Goal: Communication & Community: Answer question/provide support

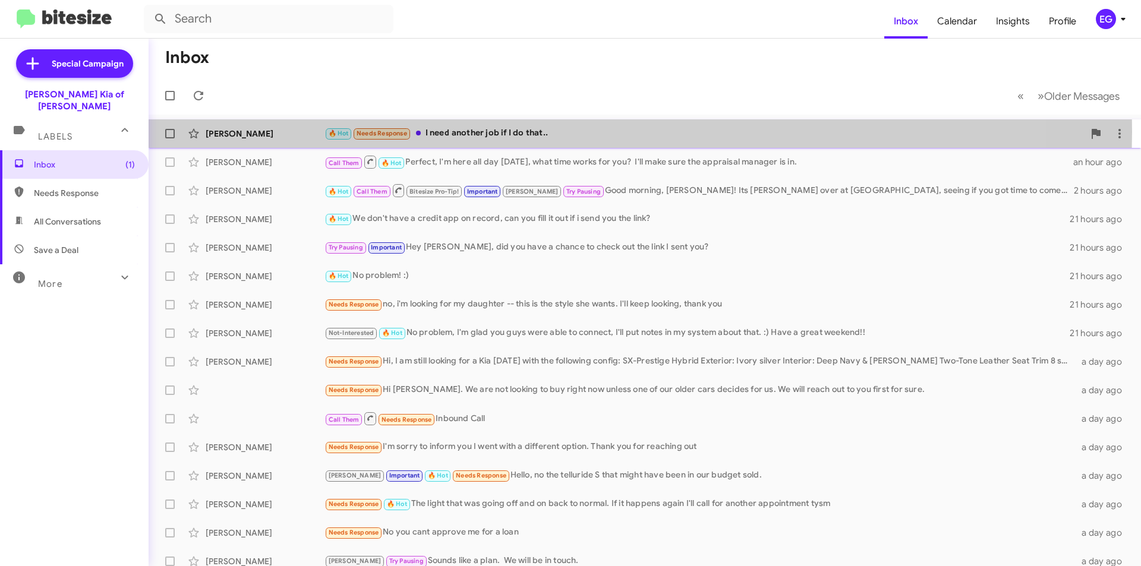
click at [560, 131] on div "🔥 Hot Needs Response I need another job if I do that.." at bounding box center [703, 134] width 759 height 14
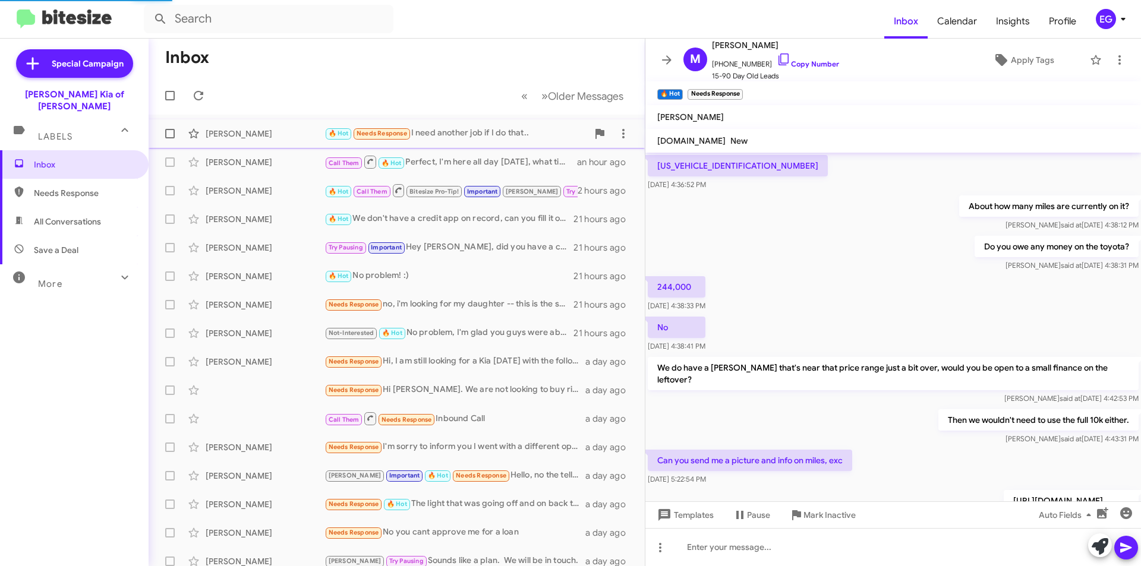
scroll to position [519, 0]
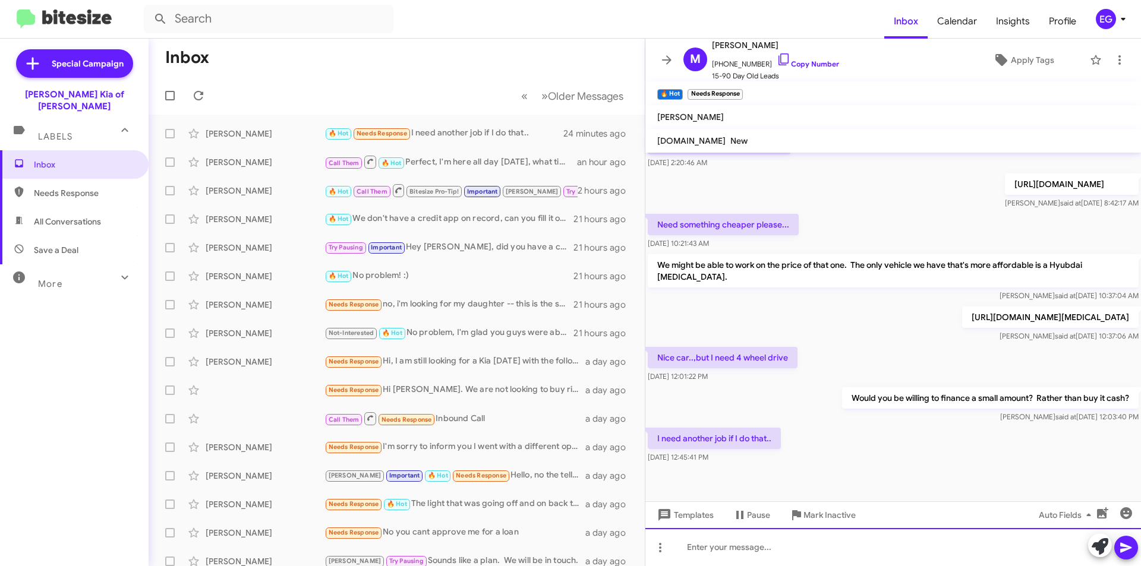
click at [742, 545] on div at bounding box center [893, 547] width 496 height 38
click at [1130, 547] on icon at bounding box center [1126, 548] width 14 height 14
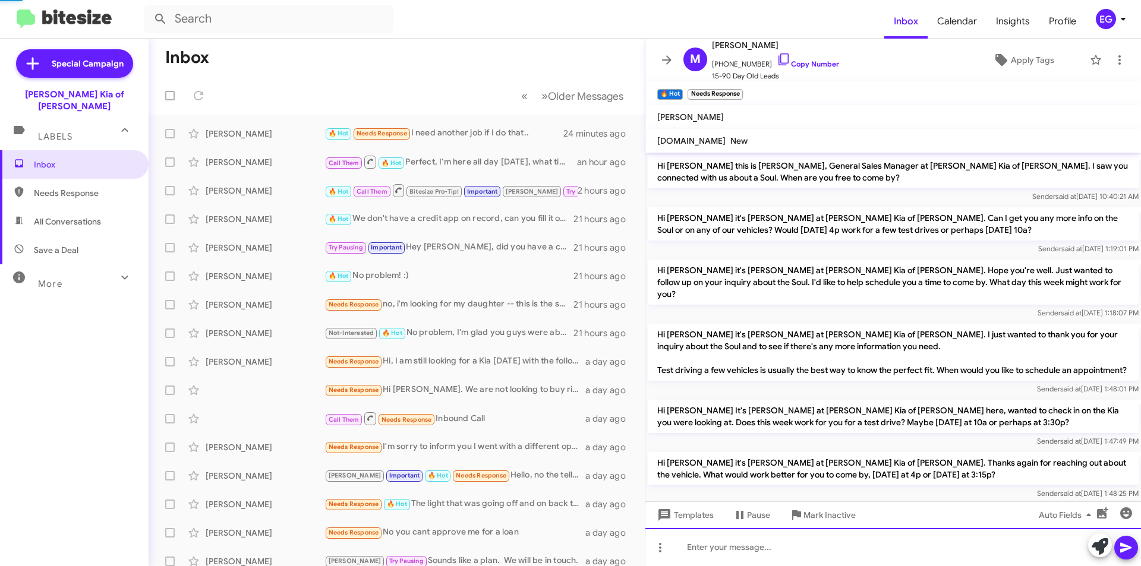
scroll to position [59, 0]
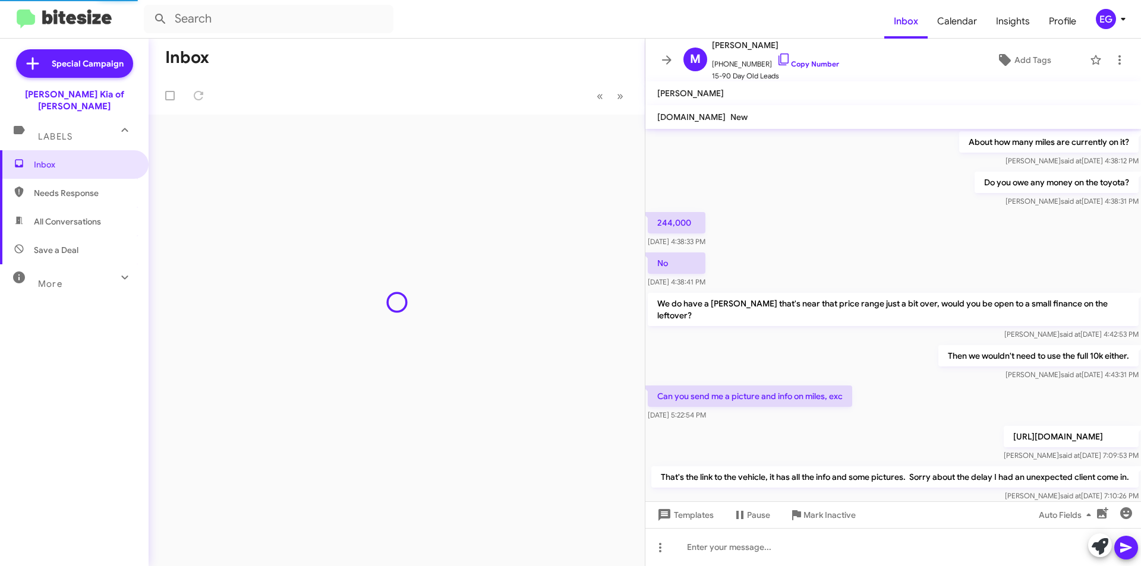
scroll to position [519, 0]
